Goal: Task Accomplishment & Management: Manage account settings

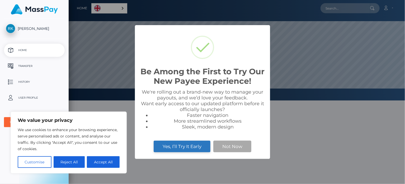
scroll to position [100, 337]
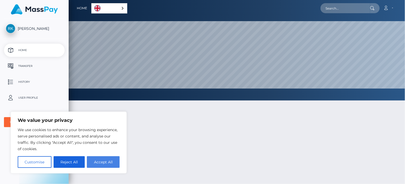
click at [102, 162] on button "Accept All" at bounding box center [103, 162] width 33 height 12
checkbox input "true"
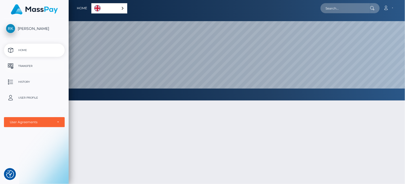
click at [31, 68] on p "Transfer" at bounding box center [34, 66] width 57 height 8
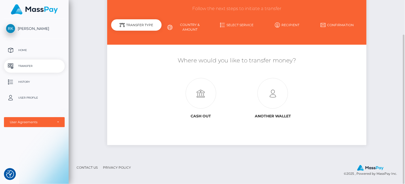
scroll to position [16, 0]
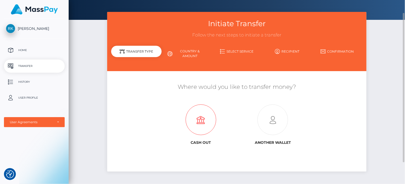
click at [199, 124] on icon at bounding box center [201, 120] width 72 height 31
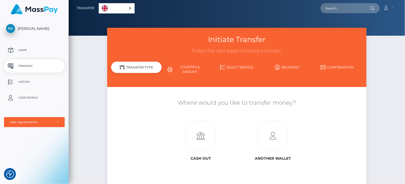
click at [38, 99] on p "User Profile" at bounding box center [34, 98] width 57 height 8
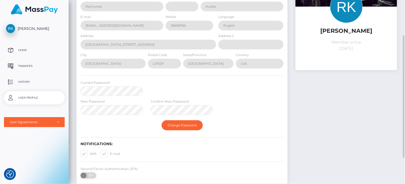
scroll to position [92, 0]
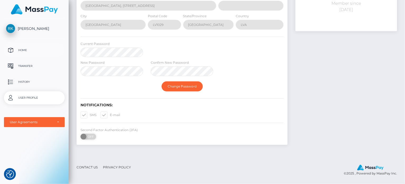
click at [25, 49] on p "Home" at bounding box center [34, 50] width 57 height 8
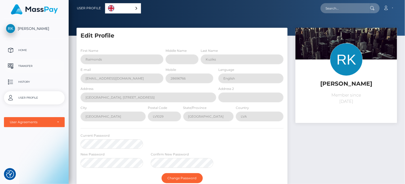
click at [25, 64] on p "Transfer" at bounding box center [34, 66] width 57 height 8
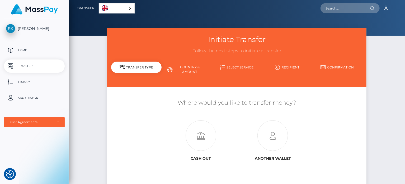
click at [35, 28] on span "[PERSON_NAME]" at bounding box center [34, 28] width 61 height 5
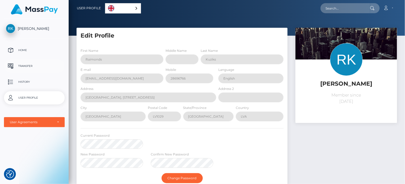
click at [27, 64] on p "Transfer" at bounding box center [34, 66] width 57 height 8
